Goal: Check status: Check status

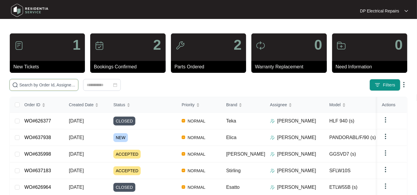
click at [58, 84] on input "text" at bounding box center [47, 85] width 56 height 7
paste input "634016"
type input "634016"
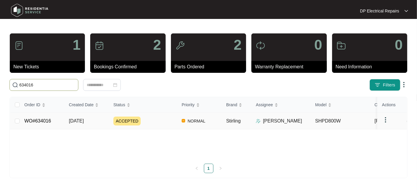
click at [77, 130] on td "[DATE]" at bounding box center [86, 121] width 44 height 17
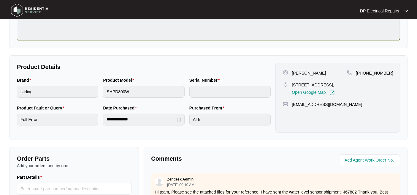
scroll to position [165, 0]
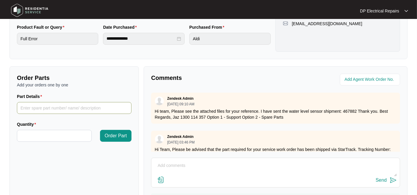
click at [65, 104] on input "Part Details" at bounding box center [74, 108] width 115 height 12
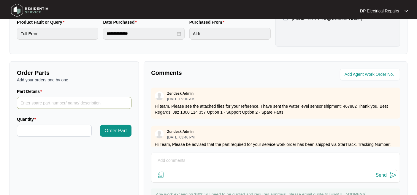
scroll to position [5, 0]
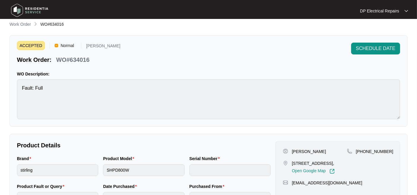
click at [79, 62] on p "WO#634016" at bounding box center [72, 60] width 33 height 8
copy p "634016"
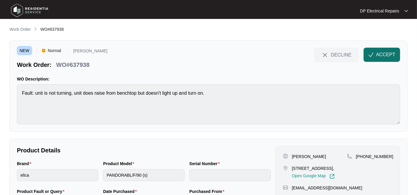
click at [381, 58] on span "ACCEPT" at bounding box center [385, 54] width 19 height 7
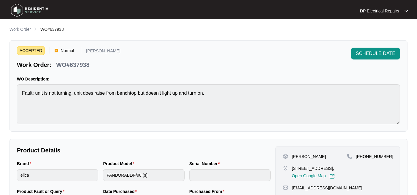
click at [83, 65] on p "WO#637938" at bounding box center [72, 65] width 33 height 8
copy p "637938"
drag, startPoint x: 291, startPoint y: 166, endPoint x: 319, endPoint y: 173, distance: 29.3
click at [319, 173] on div "11 Elswill Street Bentleigh East, VIC 3165, Open Google Map" at bounding box center [315, 173] width 64 height 14
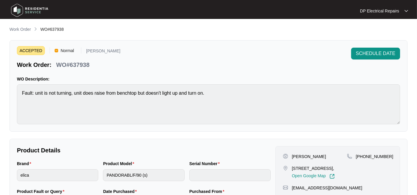
copy p "11 Elswill Street Bentleigh East, VIC 3165"
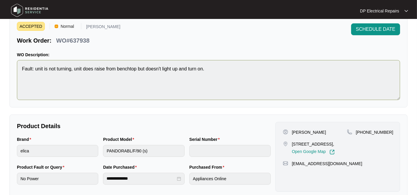
scroll to position [33, 0]
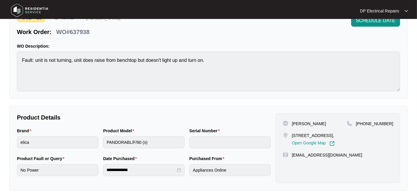
click at [379, 139] on div "+61411221513" at bounding box center [370, 134] width 46 height 26
drag, startPoint x: 363, startPoint y: 123, endPoint x: 386, endPoint y: 123, distance: 22.8
click at [386, 123] on div "+61411221513" at bounding box center [370, 124] width 46 height 6
copy p "411221513"
